Goal: Information Seeking & Learning: Learn about a topic

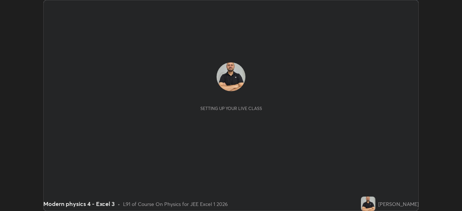
scroll to position [211, 462]
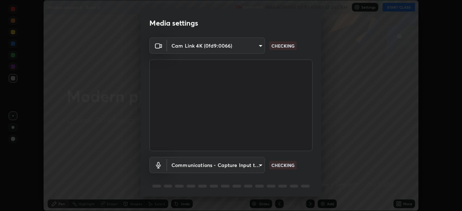
type input "6c54ecbdb3772e4859e41b9a5082f9349f80293d095f1c0b9f602b0a2d46c8bb"
type input "communications"
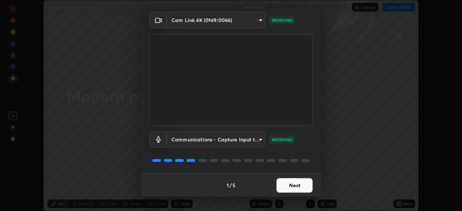
click at [299, 188] on button "Next" at bounding box center [295, 185] width 36 height 14
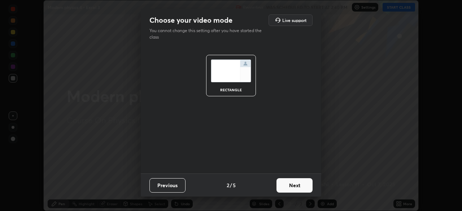
click at [300, 184] on button "Next" at bounding box center [295, 185] width 36 height 14
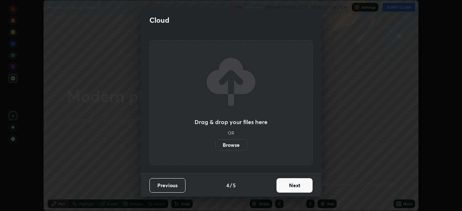
click at [300, 184] on button "Next" at bounding box center [295, 185] width 36 height 14
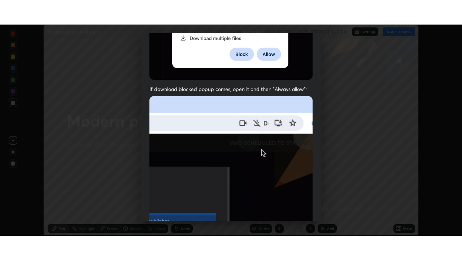
scroll to position [173, 0]
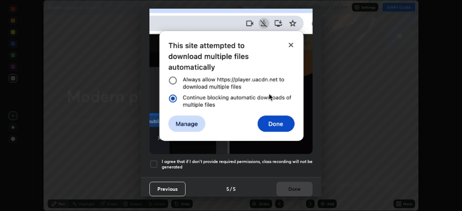
click at [153, 162] on div at bounding box center [153, 164] width 9 height 9
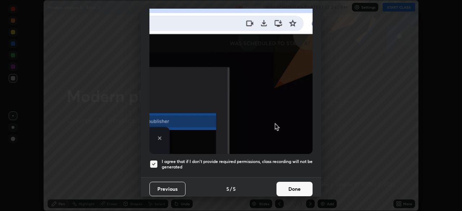
click at [300, 182] on button "Done" at bounding box center [295, 189] width 36 height 14
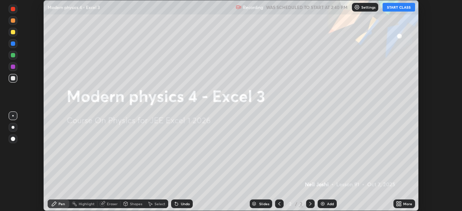
click at [398, 7] on button "START CLASS" at bounding box center [399, 7] width 32 height 9
click at [328, 202] on div "Add" at bounding box center [330, 204] width 7 height 4
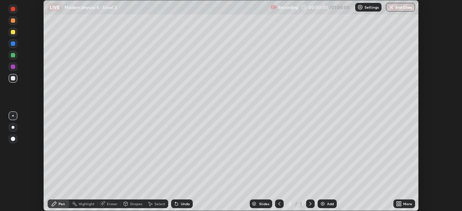
click at [400, 204] on icon at bounding box center [399, 204] width 6 height 6
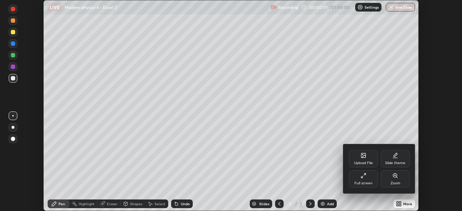
click at [363, 184] on div "Full screen" at bounding box center [364, 184] width 18 height 4
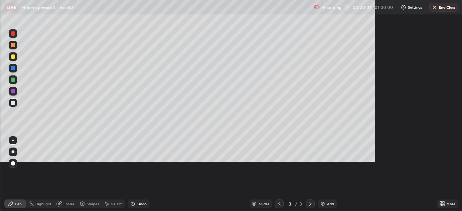
scroll to position [260, 462]
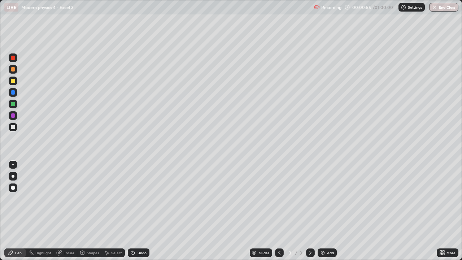
click at [12, 82] on div at bounding box center [13, 81] width 4 height 4
click at [12, 173] on div at bounding box center [13, 176] width 9 height 9
click at [12, 105] on div at bounding box center [13, 104] width 4 height 4
click at [143, 211] on div "Undo" at bounding box center [142, 253] width 9 height 4
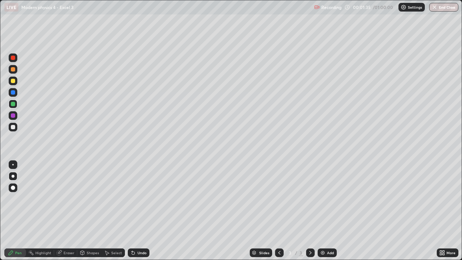
click at [142, 211] on div "Undo" at bounding box center [142, 253] width 9 height 4
click at [132, 211] on icon at bounding box center [133, 253] width 3 height 3
click at [13, 117] on div at bounding box center [13, 115] width 4 height 4
click at [10, 76] on div at bounding box center [13, 81] width 9 height 12
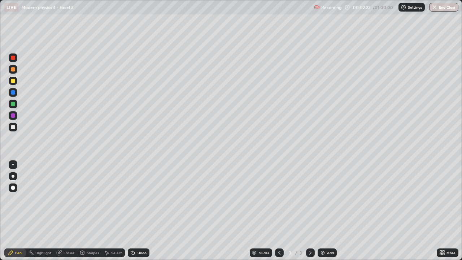
click at [16, 79] on div at bounding box center [13, 81] width 9 height 9
click at [12, 58] on div at bounding box center [13, 58] width 4 height 4
click at [12, 56] on div at bounding box center [13, 58] width 4 height 4
click at [325, 211] on img at bounding box center [323, 253] width 6 height 6
click at [14, 81] on div at bounding box center [13, 81] width 4 height 4
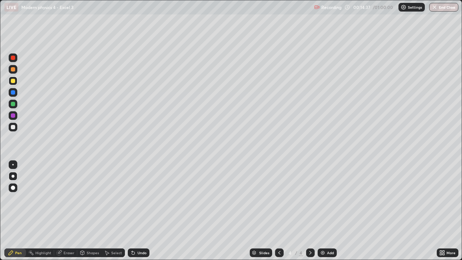
click at [324, 211] on img at bounding box center [323, 253] width 6 height 6
click at [16, 58] on div at bounding box center [13, 57] width 9 height 9
click at [325, 211] on div "Add" at bounding box center [327, 252] width 19 height 9
click at [13, 82] on div at bounding box center [13, 81] width 4 height 4
click at [12, 81] on div at bounding box center [13, 81] width 4 height 4
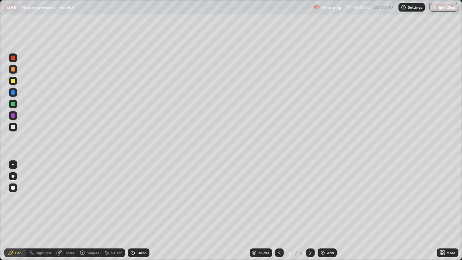
click at [13, 129] on div at bounding box center [13, 127] width 4 height 4
click at [322, 211] on img at bounding box center [323, 253] width 6 height 6
click at [11, 82] on div at bounding box center [13, 81] width 4 height 4
click at [12, 80] on div at bounding box center [13, 81] width 4 height 4
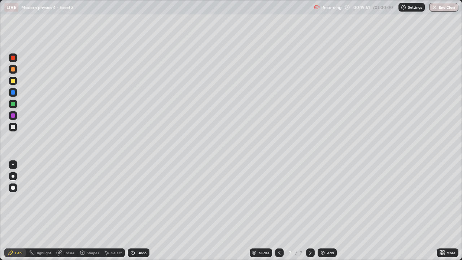
click at [12, 80] on div at bounding box center [13, 81] width 4 height 4
click at [15, 94] on div at bounding box center [13, 92] width 4 height 4
click at [13, 81] on div at bounding box center [13, 81] width 4 height 4
click at [12, 79] on div at bounding box center [13, 81] width 4 height 4
click at [13, 103] on div at bounding box center [13, 104] width 4 height 4
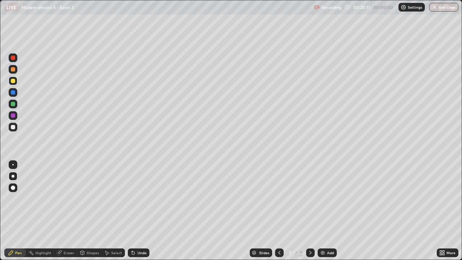
click at [13, 103] on div at bounding box center [13, 104] width 4 height 4
click at [13, 71] on div at bounding box center [13, 69] width 4 height 4
click at [13, 81] on div at bounding box center [13, 81] width 4 height 4
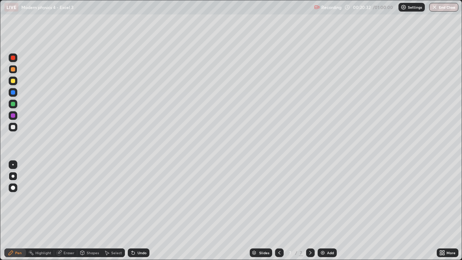
click at [13, 81] on div at bounding box center [13, 81] width 4 height 4
click at [138, 211] on div "Undo" at bounding box center [142, 253] width 9 height 4
click at [12, 105] on div at bounding box center [13, 104] width 4 height 4
click at [11, 102] on div at bounding box center [13, 104] width 4 height 4
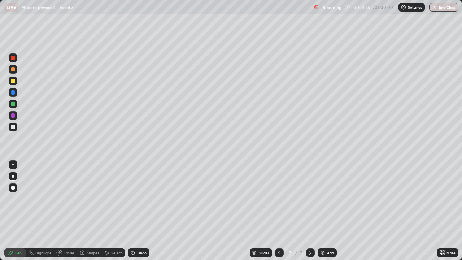
click at [11, 81] on div at bounding box center [13, 81] width 4 height 4
click at [14, 115] on div at bounding box center [13, 115] width 4 height 4
click at [13, 116] on div at bounding box center [13, 115] width 4 height 4
click at [14, 126] on div at bounding box center [13, 127] width 4 height 4
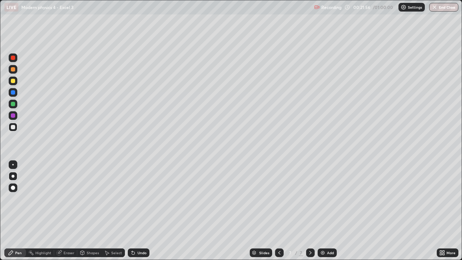
click at [325, 211] on div "Add" at bounding box center [327, 252] width 19 height 9
click at [279, 211] on icon at bounding box center [280, 253] width 6 height 6
click at [309, 211] on icon at bounding box center [311, 253] width 6 height 6
click at [279, 211] on icon at bounding box center [279, 253] width 2 height 4
click at [310, 211] on icon at bounding box center [311, 253] width 6 height 6
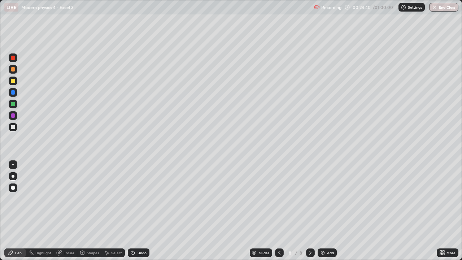
click at [13, 81] on div at bounding box center [13, 81] width 4 height 4
click at [14, 127] on div at bounding box center [13, 127] width 4 height 4
click at [142, 211] on div "Undo" at bounding box center [142, 253] width 9 height 4
click at [140, 211] on div "Undo" at bounding box center [139, 252] width 22 height 9
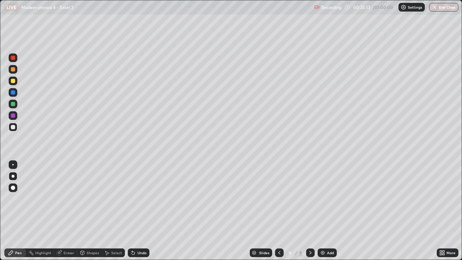
click at [15, 83] on div at bounding box center [13, 81] width 9 height 9
click at [10, 78] on div at bounding box center [13, 81] width 9 height 9
click at [13, 70] on div at bounding box center [13, 69] width 4 height 4
click at [9, 68] on div at bounding box center [13, 69] width 9 height 9
click at [12, 56] on div at bounding box center [13, 58] width 4 height 4
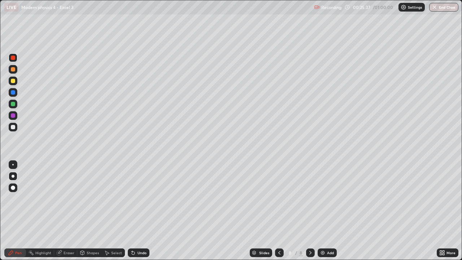
click at [11, 55] on div at bounding box center [13, 57] width 9 height 9
click at [13, 82] on div at bounding box center [13, 81] width 4 height 4
click at [14, 80] on div at bounding box center [13, 81] width 4 height 4
click at [133, 211] on div "Undo" at bounding box center [139, 252] width 22 height 9
click at [134, 211] on div "Undo" at bounding box center [139, 252] width 22 height 9
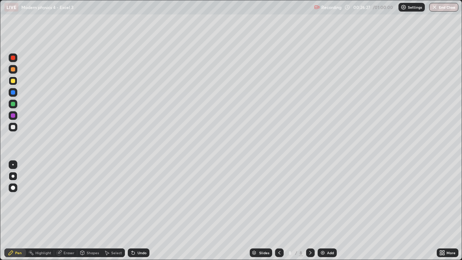
click at [309, 211] on div at bounding box center [310, 253] width 9 height 14
click at [15, 129] on div at bounding box center [13, 127] width 9 height 9
click at [326, 211] on div "Add" at bounding box center [327, 252] width 19 height 9
click at [13, 81] on div at bounding box center [13, 81] width 4 height 4
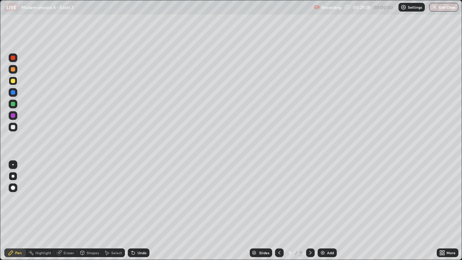
click at [14, 103] on div at bounding box center [13, 104] width 4 height 4
click at [279, 211] on icon at bounding box center [280, 253] width 6 height 6
click at [310, 211] on icon at bounding box center [311, 253] width 6 height 6
click at [138, 211] on div "Undo" at bounding box center [142, 253] width 9 height 4
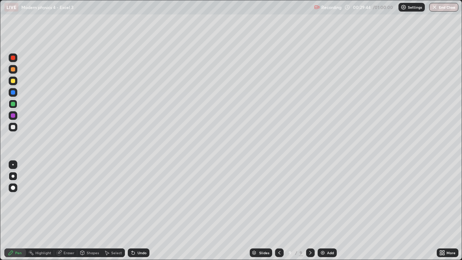
click at [135, 211] on div "Undo" at bounding box center [139, 252] width 22 height 9
click at [12, 92] on div at bounding box center [13, 92] width 4 height 4
click at [11, 83] on div at bounding box center [13, 81] width 9 height 9
click at [13, 127] on div at bounding box center [13, 127] width 4 height 4
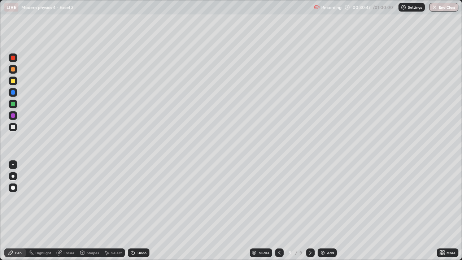
click at [11, 125] on div at bounding box center [13, 127] width 4 height 4
click at [138, 211] on div "Undo" at bounding box center [142, 253] width 9 height 4
click at [139, 211] on div "Undo" at bounding box center [139, 252] width 22 height 9
click at [137, 211] on div "Undo" at bounding box center [139, 252] width 22 height 9
click at [136, 211] on div "Undo" at bounding box center [139, 252] width 22 height 9
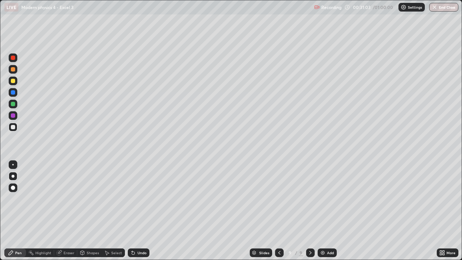
click at [15, 80] on div at bounding box center [13, 81] width 4 height 4
click at [14, 78] on div at bounding box center [13, 81] width 9 height 9
click at [141, 211] on div "Undo" at bounding box center [139, 252] width 22 height 9
click at [328, 211] on div "Add" at bounding box center [330, 253] width 7 height 4
click at [279, 211] on icon at bounding box center [279, 253] width 6 height 6
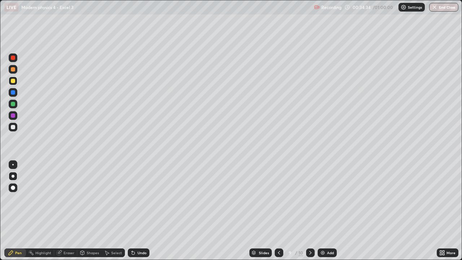
click at [310, 211] on icon at bounding box center [311, 253] width 6 height 6
click at [69, 211] on div "Eraser" at bounding box center [69, 253] width 11 height 4
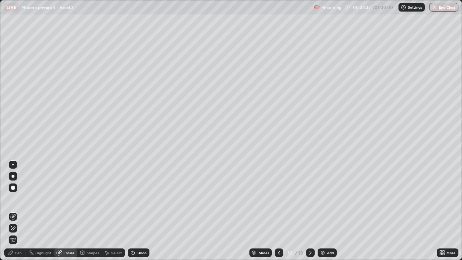
click at [18, 211] on div "Pen" at bounding box center [15, 252] width 22 height 9
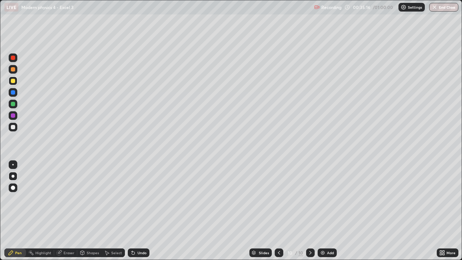
click at [12, 117] on div at bounding box center [13, 115] width 4 height 4
click at [13, 116] on div at bounding box center [13, 115] width 4 height 4
click at [132, 211] on icon at bounding box center [132, 251] width 1 height 1
click at [138, 211] on div "Undo" at bounding box center [142, 253] width 9 height 4
click at [142, 211] on div "Undo" at bounding box center [142, 253] width 9 height 4
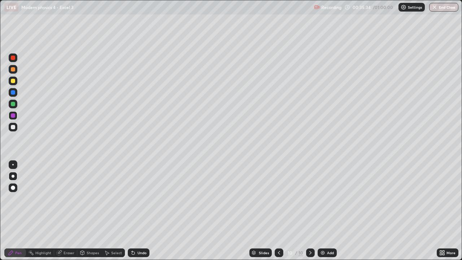
click at [140, 211] on div "Undo" at bounding box center [142, 253] width 9 height 4
click at [13, 84] on div at bounding box center [13, 81] width 9 height 9
click at [326, 211] on div "Add" at bounding box center [327, 252] width 19 height 9
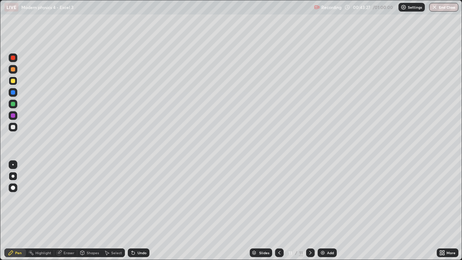
click at [13, 126] on div at bounding box center [13, 127] width 4 height 4
click at [441, 211] on icon at bounding box center [441, 252] width 2 height 2
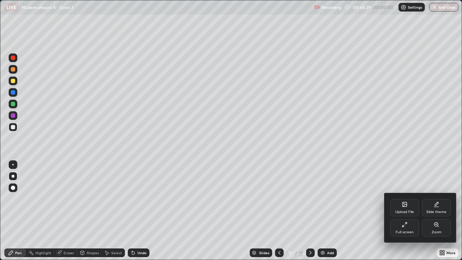
click at [400, 211] on div "Full screen" at bounding box center [404, 227] width 29 height 17
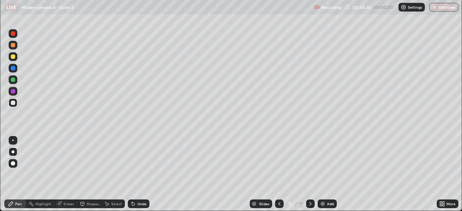
scroll to position [35898, 35647]
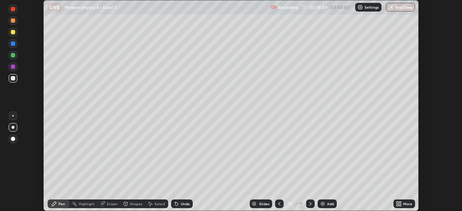
click at [391, 6] on img "button" at bounding box center [392, 7] width 6 height 6
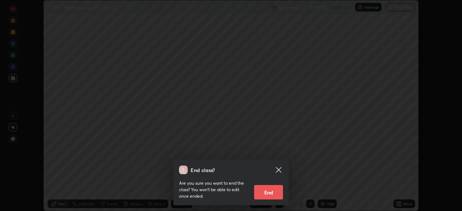
click at [271, 193] on button "End" at bounding box center [268, 192] width 29 height 14
